Goal: Information Seeking & Learning: Learn about a topic

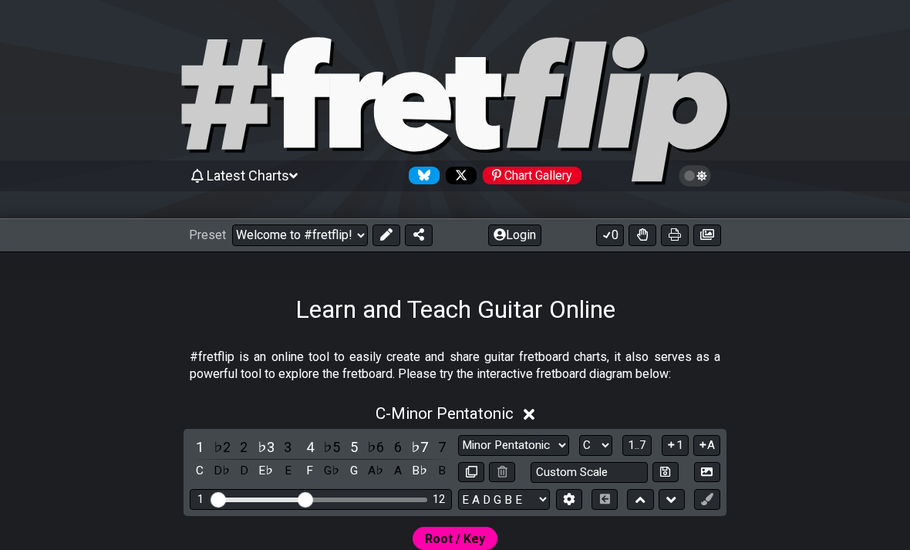
select select "C"
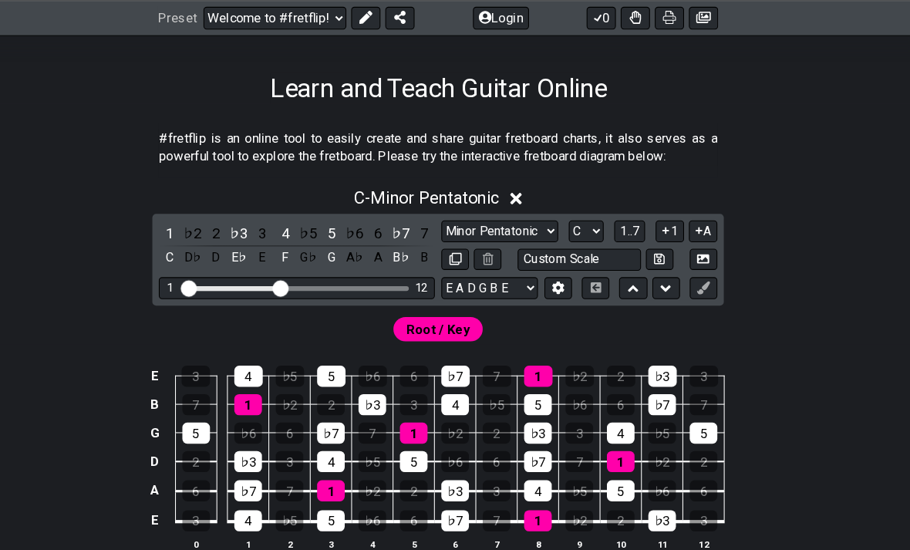
scroll to position [225, 0]
click at [516, 220] on select "Minor Pentatonic Click to edit Minor Pentatonic Major Pentatonic Minor Blues Ma…" at bounding box center [513, 220] width 111 height 21
select select "Major"
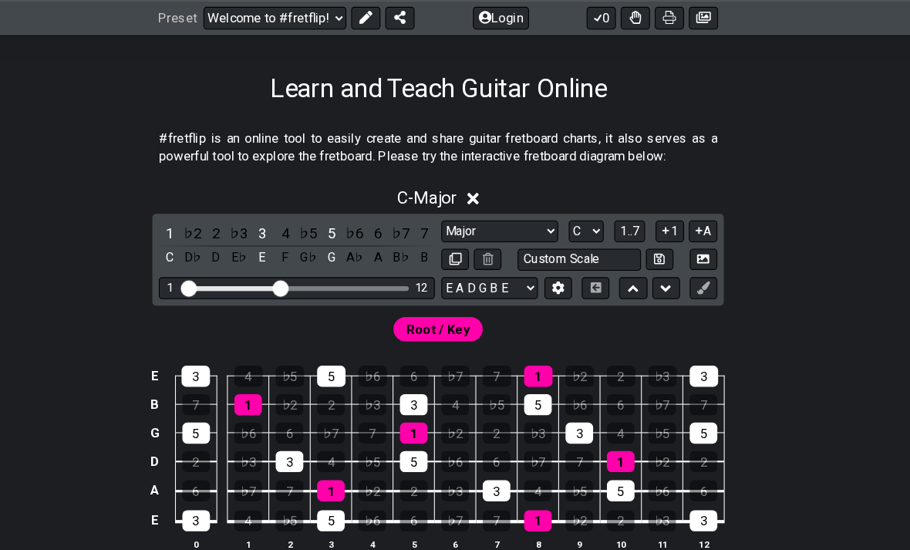
click at [490, 272] on select "E A D G B E E A D G B E E A D G B E B E A D F♯ B A D G C E A D A D G B E E♭ A♭ …" at bounding box center [504, 274] width 92 height 21
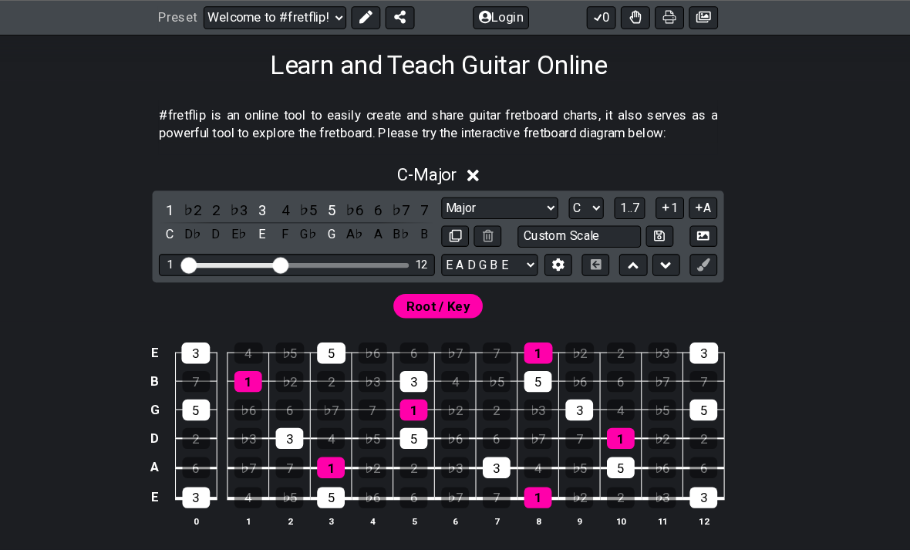
scroll to position [248, 0]
click at [459, 153] on div "C - Major" at bounding box center [455, 160] width 910 height 29
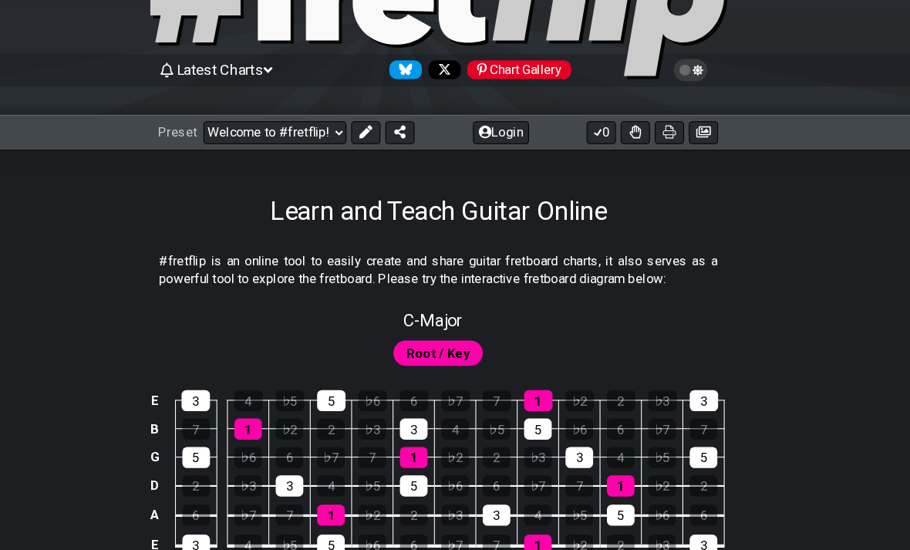
scroll to position [0, 0]
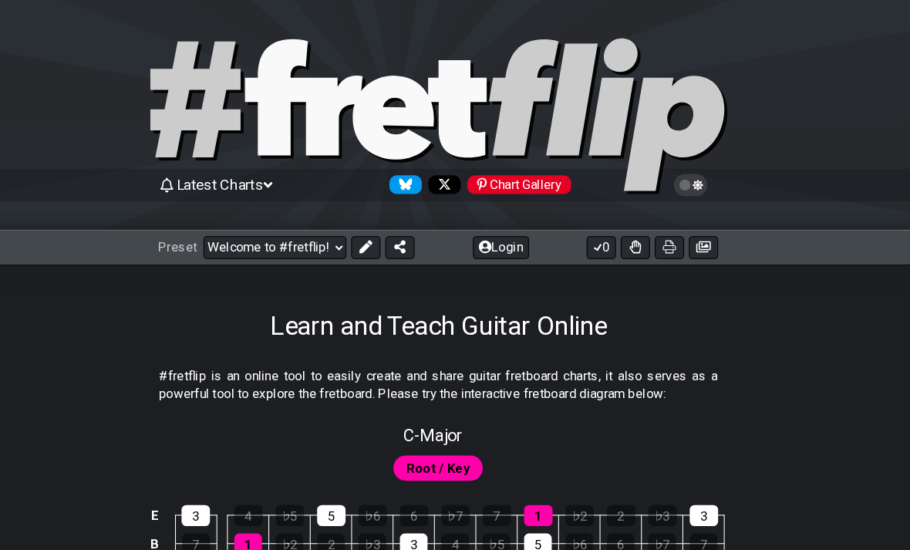
click at [298, 234] on select "Welcome to #fretflip! Initial Preset Custom Preset Minor Pentatonic Major Penta…" at bounding box center [300, 235] width 136 height 22
click at [318, 244] on select "Welcome to #fretflip! Initial Preset Custom Preset Minor Pentatonic Major Penta…" at bounding box center [300, 235] width 136 height 22
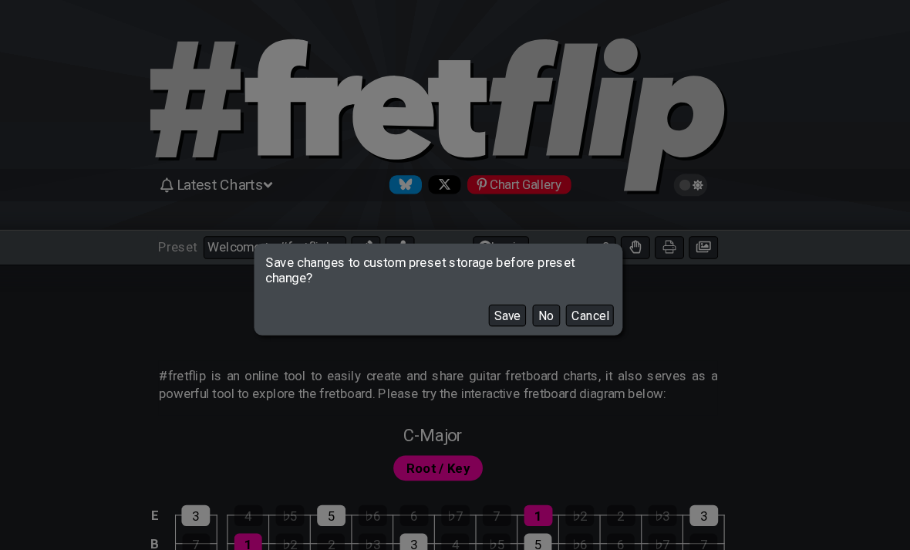
click at [544, 297] on button "No" at bounding box center [557, 299] width 26 height 21
select select "/musical-notes-explained"
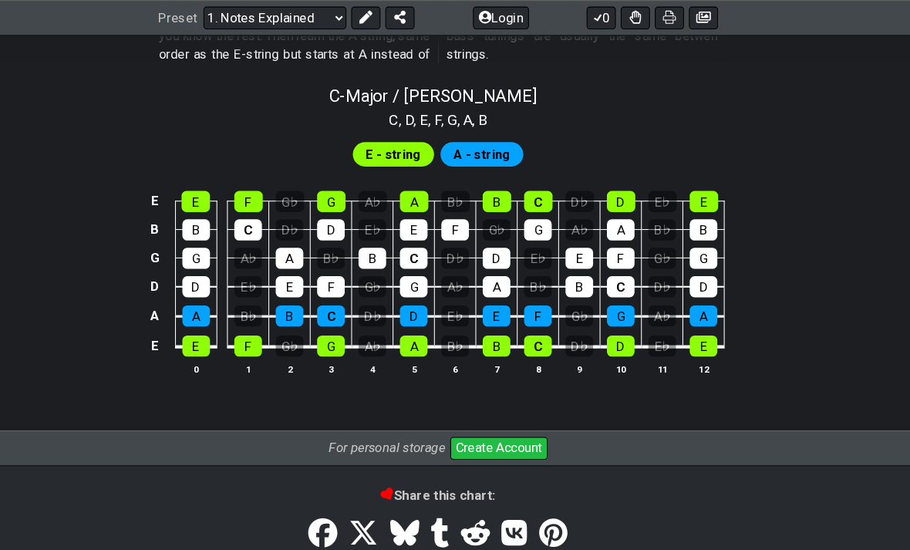
scroll to position [1510, 0]
click at [295, 20] on select "Welcome to #fretflip! Initial Preset Custom Preset Minor Pentatonic Major Penta…" at bounding box center [300, 17] width 136 height 22
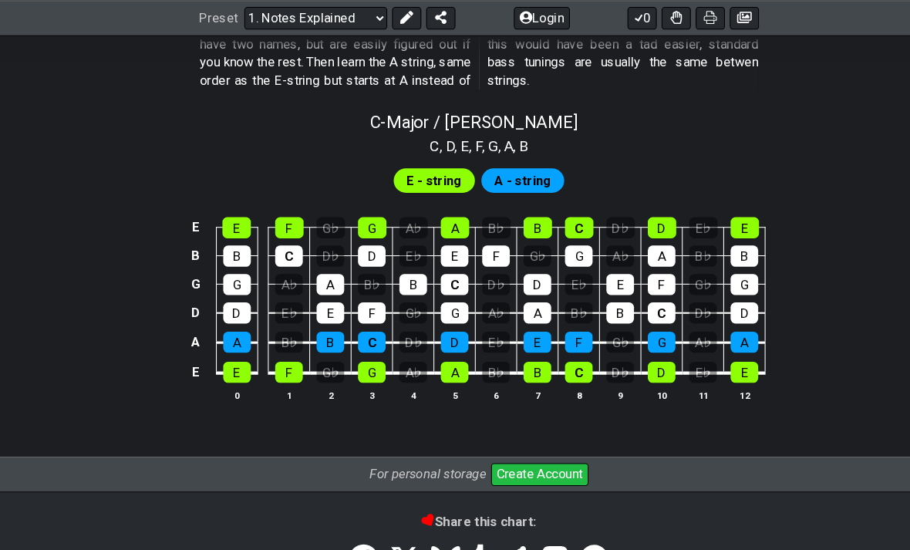
scroll to position [1318, 0]
